Goal: Task Accomplishment & Management: Use online tool/utility

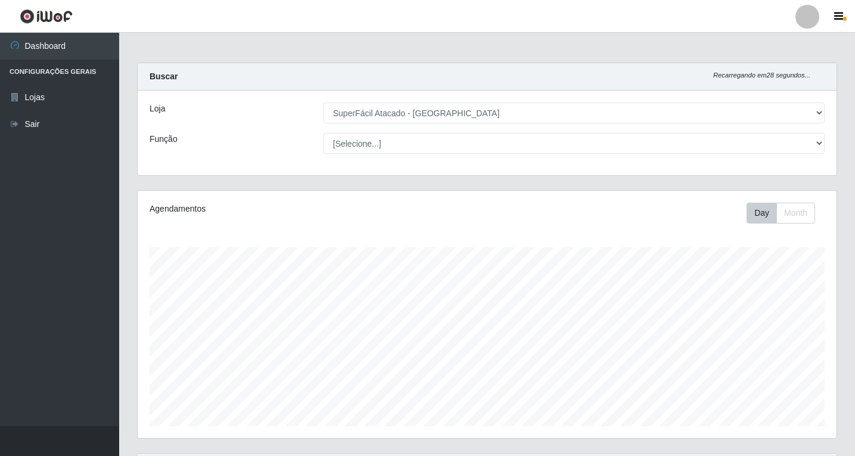
select select "503"
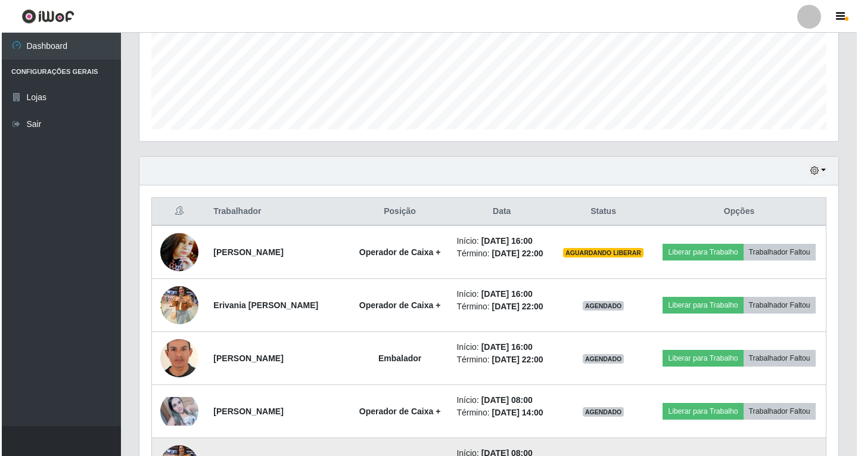
scroll to position [417, 0]
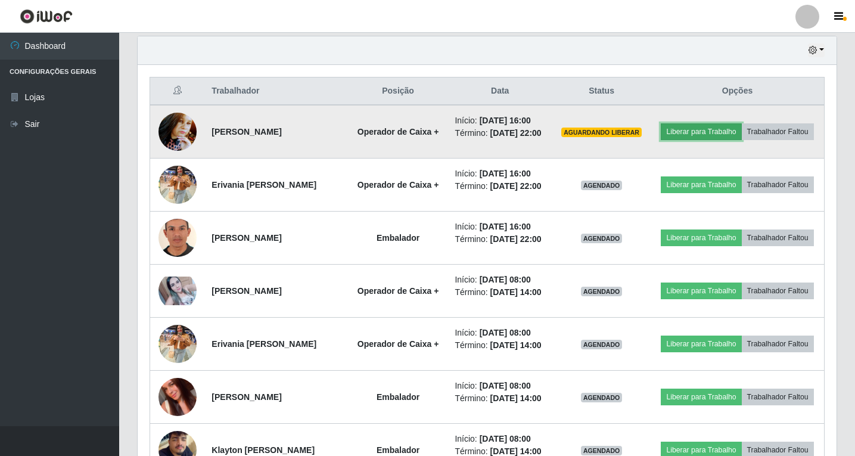
click at [736, 125] on button "Liberar para Trabalho" at bounding box center [701, 131] width 80 height 17
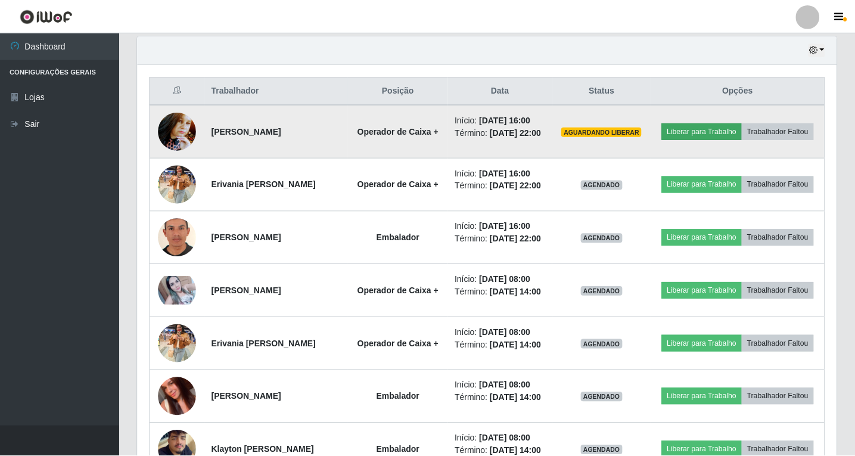
scroll to position [247, 693]
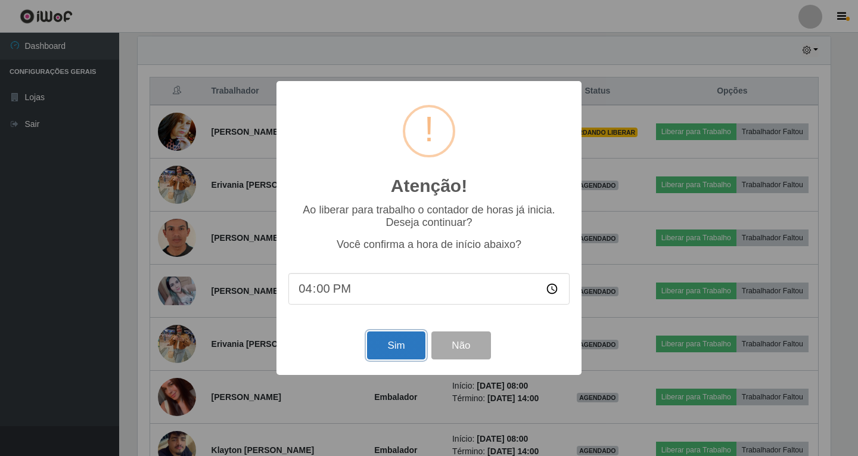
click at [409, 340] on button "Sim" at bounding box center [396, 345] width 58 height 28
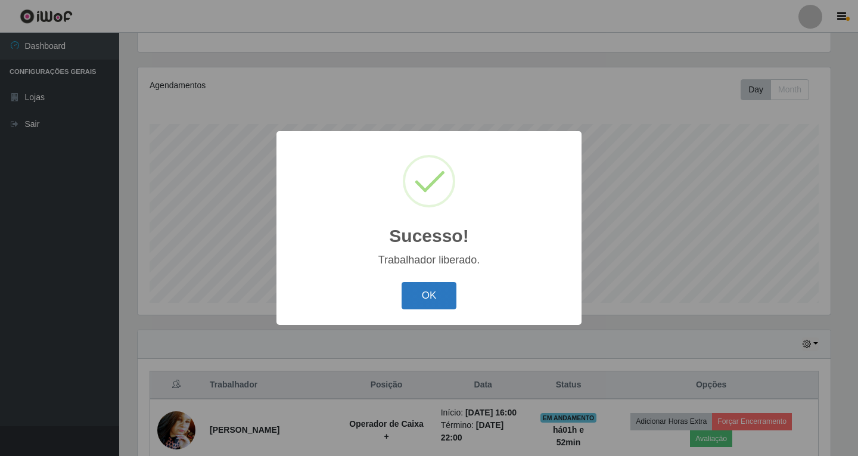
click at [447, 292] on button "OK" at bounding box center [429, 296] width 55 height 28
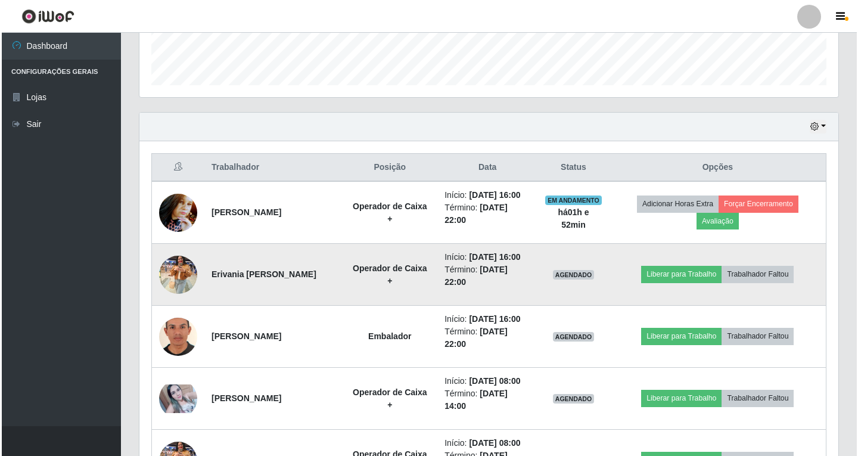
scroll to position [362, 0]
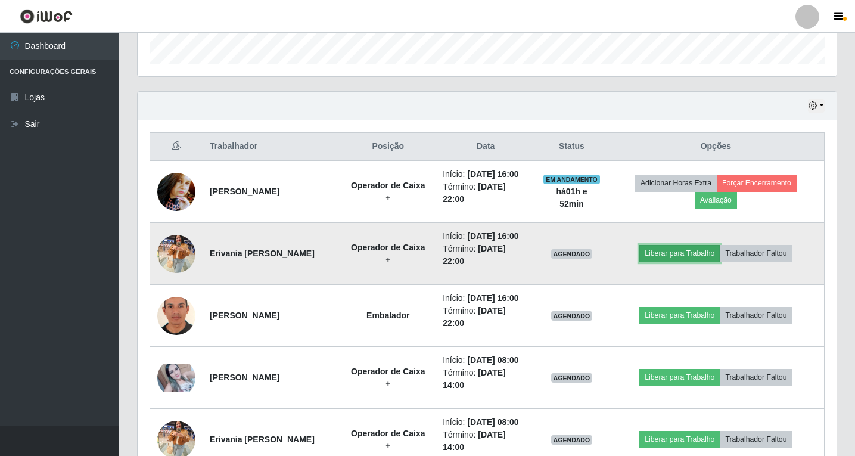
click at [664, 245] on button "Liberar para Trabalho" at bounding box center [679, 253] width 80 height 17
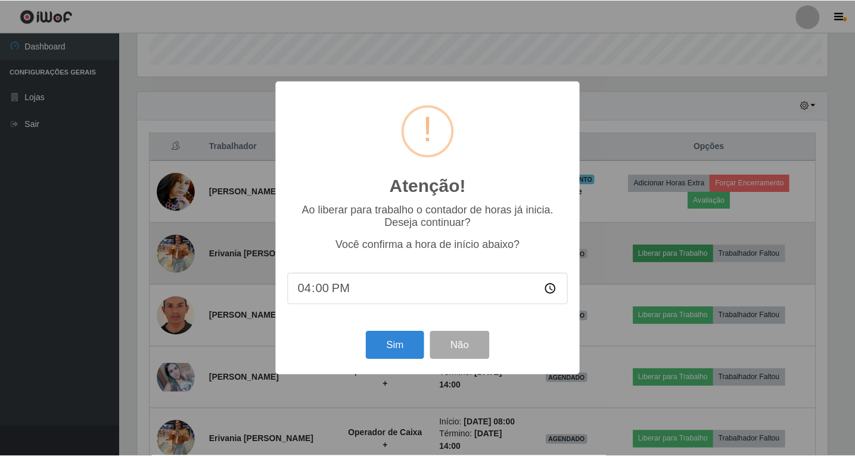
scroll to position [247, 693]
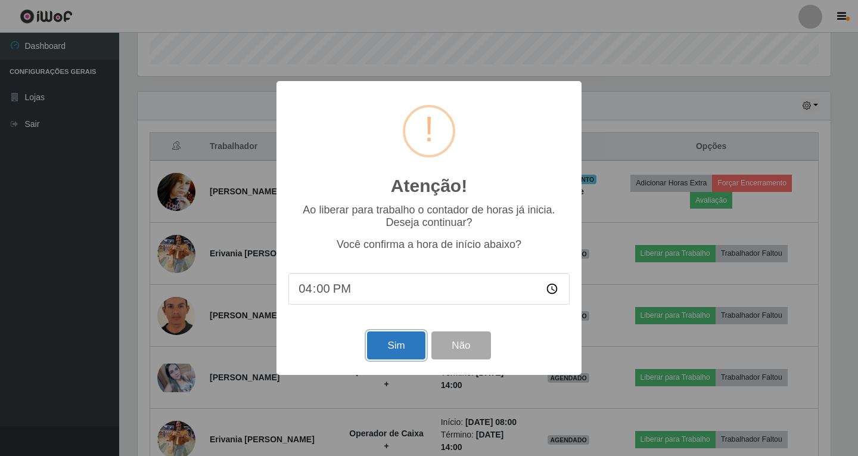
click at [400, 346] on button "Sim" at bounding box center [396, 345] width 58 height 28
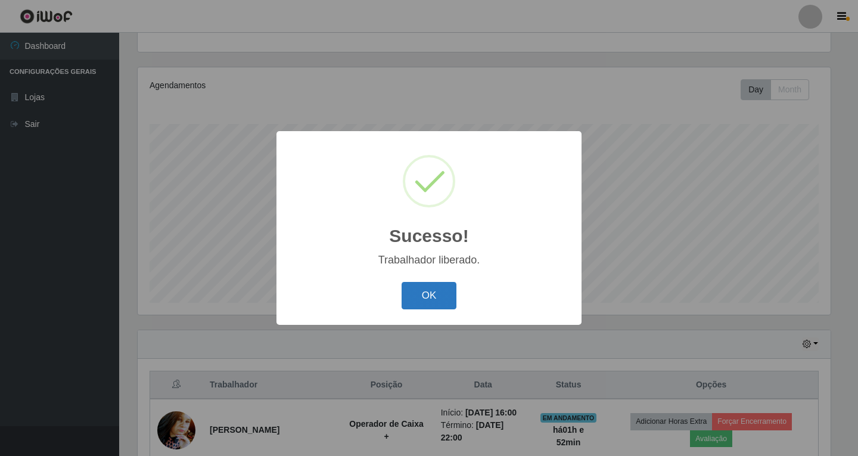
click at [413, 285] on button "OK" at bounding box center [429, 296] width 55 height 28
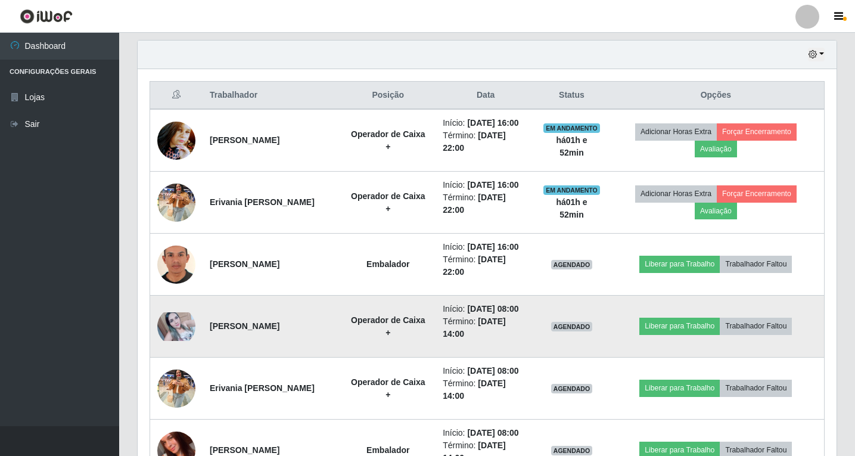
scroll to position [421, 0]
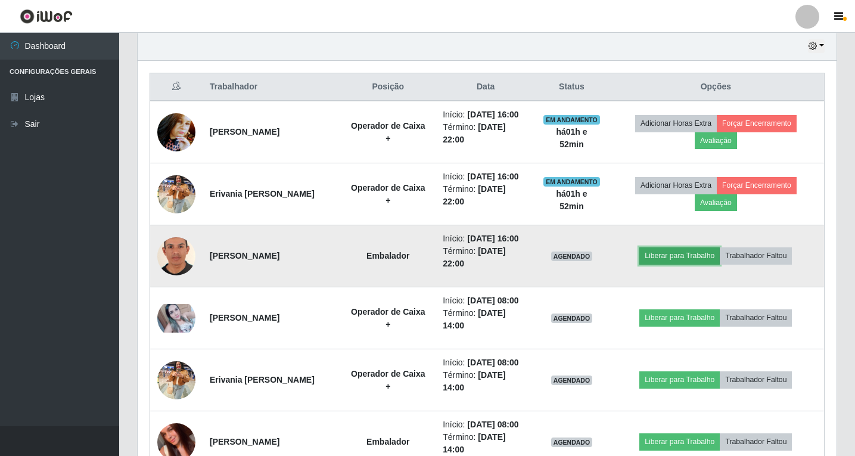
click at [678, 255] on button "Liberar para Trabalho" at bounding box center [679, 255] width 80 height 17
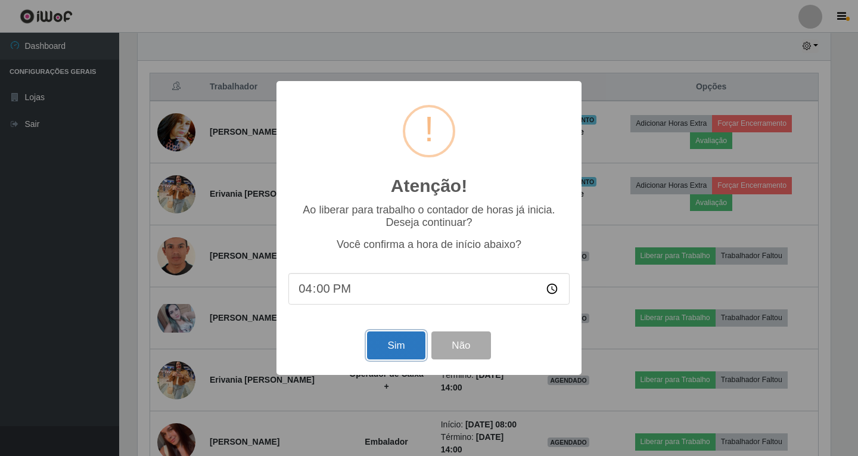
click at [406, 346] on button "Sim" at bounding box center [396, 345] width 58 height 28
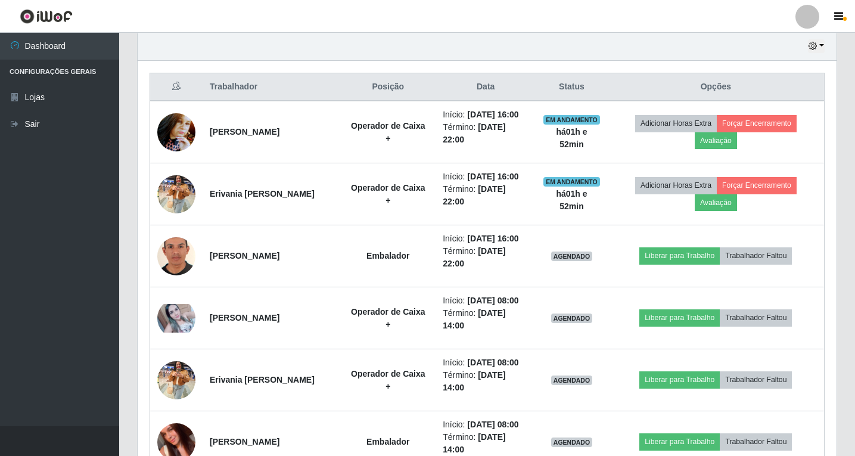
scroll to position [0, 0]
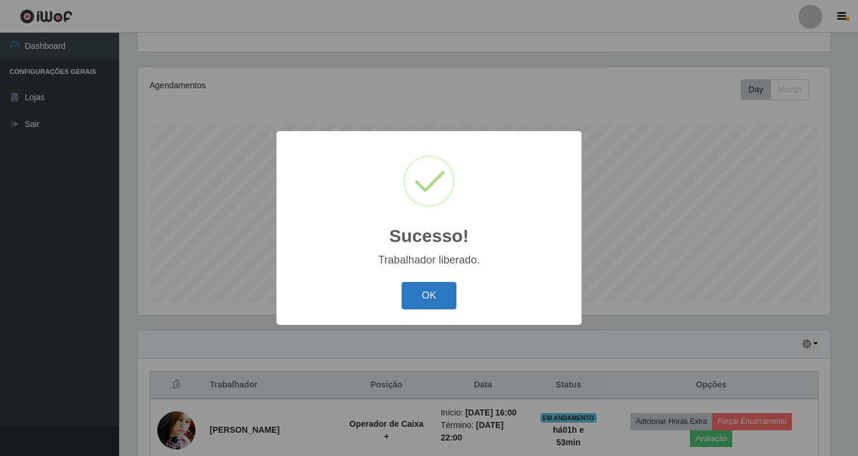
click at [434, 294] on button "OK" at bounding box center [429, 296] width 55 height 28
